Goal: Book appointment/travel/reservation

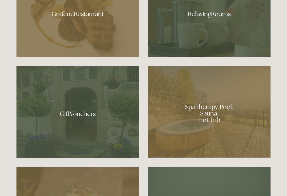
scroll to position [343, 0]
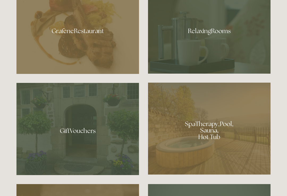
click at [202, 143] on div at bounding box center [209, 129] width 122 height 92
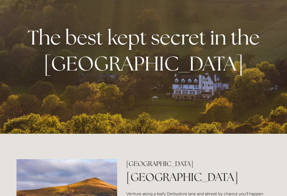
scroll to position [0, 0]
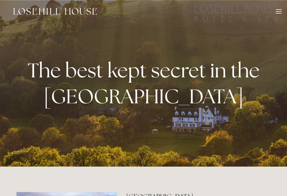
click at [275, 12] on div at bounding box center [278, 12] width 6 height 6
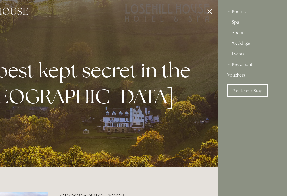
click at [245, 89] on link "Book Your Stay" at bounding box center [247, 90] width 40 height 13
click at [206, 7] on div at bounding box center [74, 98] width 287 height 196
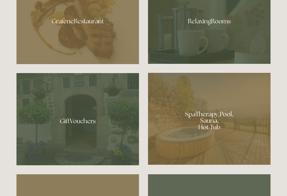
scroll to position [353, 0]
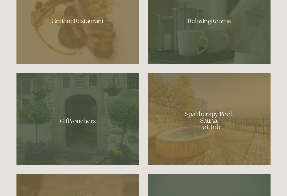
click at [207, 127] on div at bounding box center [209, 119] width 122 height 92
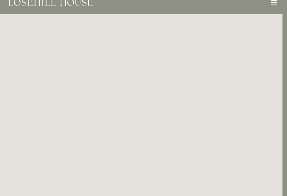
scroll to position [0, 5]
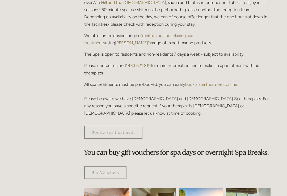
scroll to position [194, 0]
click at [113, 126] on link "Book a spa treatment" at bounding box center [113, 132] width 58 height 13
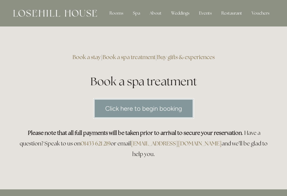
click at [143, 106] on link "Click here to begin booking" at bounding box center [143, 108] width 101 height 20
